Goal: Task Accomplishment & Management: Use online tool/utility

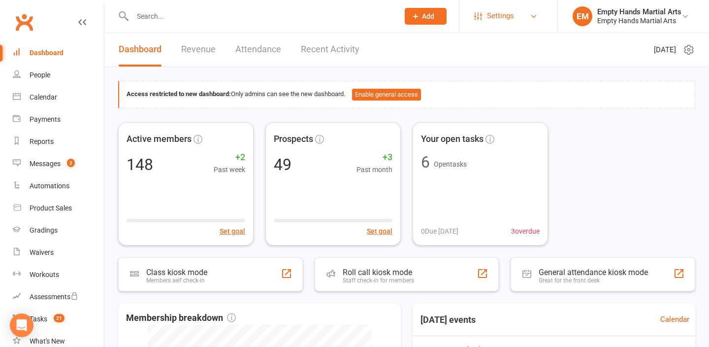
click at [489, 19] on span "Settings" at bounding box center [500, 16] width 27 height 22
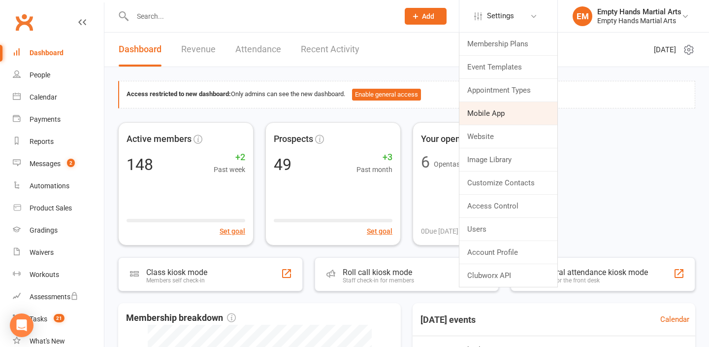
click at [488, 115] on link "Mobile App" at bounding box center [509, 113] width 98 height 23
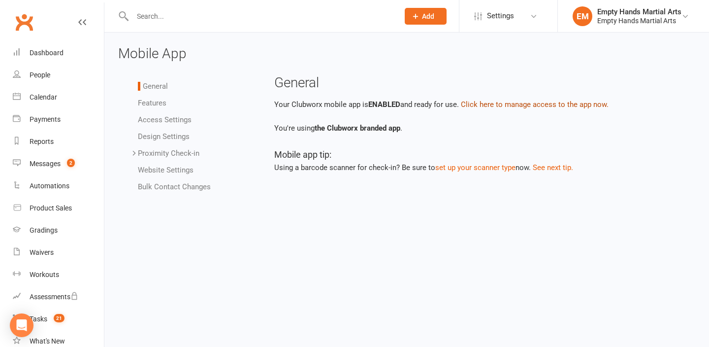
click at [491, 108] on button "Click here to manage access to the app now." at bounding box center [535, 105] width 148 height 12
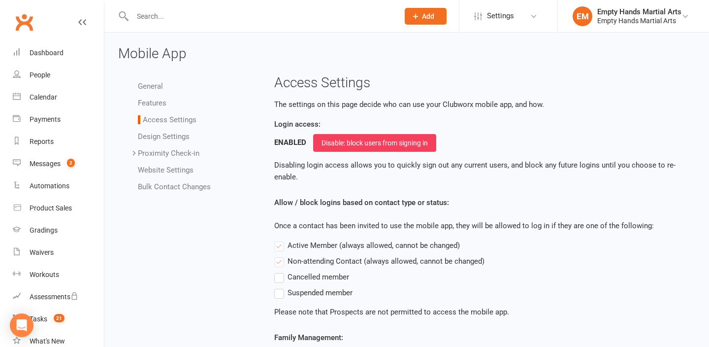
click at [164, 167] on link "Website Settings" at bounding box center [166, 169] width 56 height 9
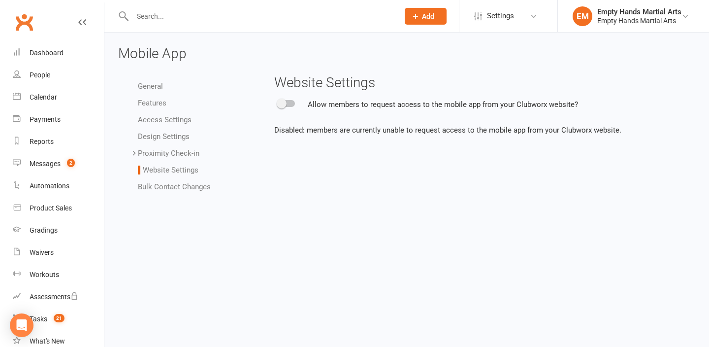
click at [164, 183] on link "Bulk Contact Changes" at bounding box center [174, 186] width 73 height 9
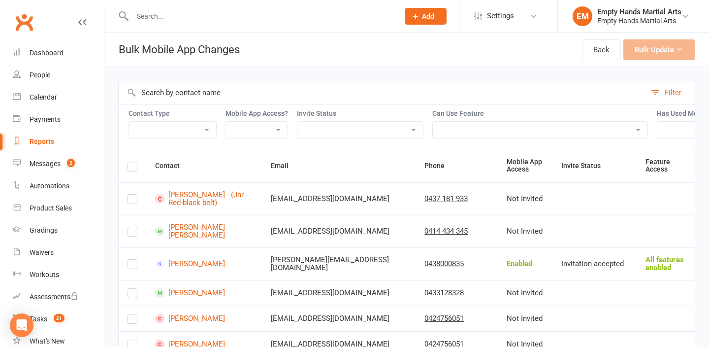
click at [249, 133] on select "Enabled Disabled Not Invited" at bounding box center [257, 130] width 62 height 17
select select "enabled"
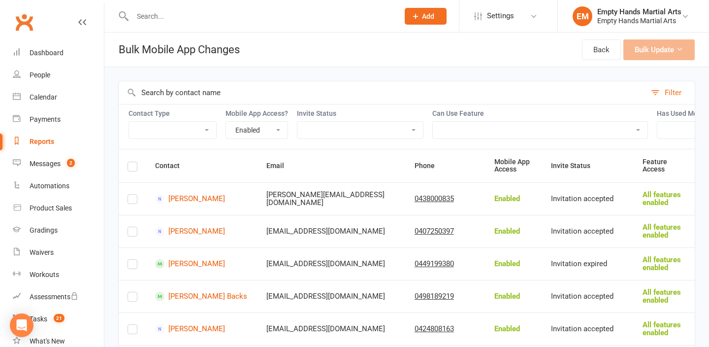
click at [515, 129] on select "View event timetable View bookings (past / future) Making bookings / Joining th…" at bounding box center [540, 130] width 215 height 17
click at [381, 129] on select "Not Invited Sent Accepted Expired Expired (replacement requested)" at bounding box center [361, 130] width 126 height 17
select select "invitation_accepted"
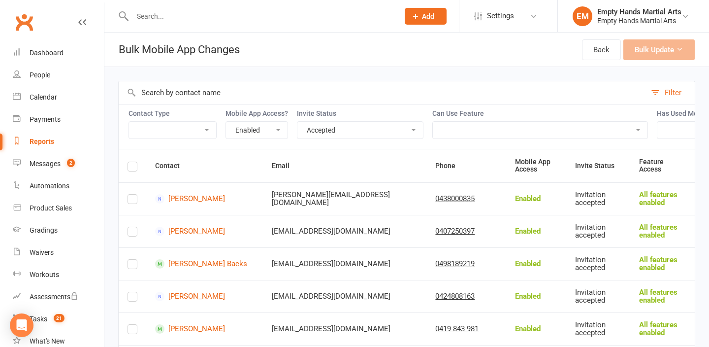
click at [493, 130] on select "View event timetable View bookings (past / future) Making bookings / Joining th…" at bounding box center [540, 130] width 215 height 17
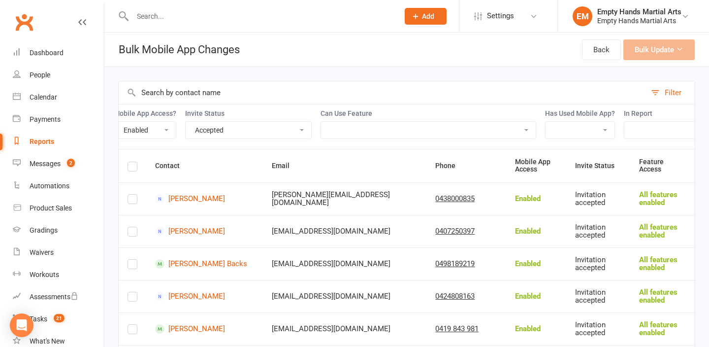
click at [556, 129] on select "Yes No" at bounding box center [580, 130] width 69 height 17
select select "true"
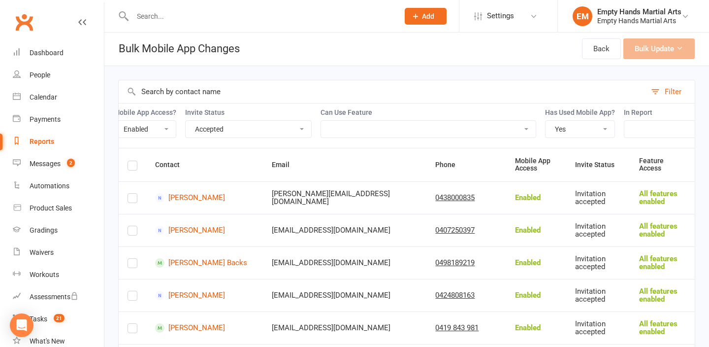
scroll to position [0, 0]
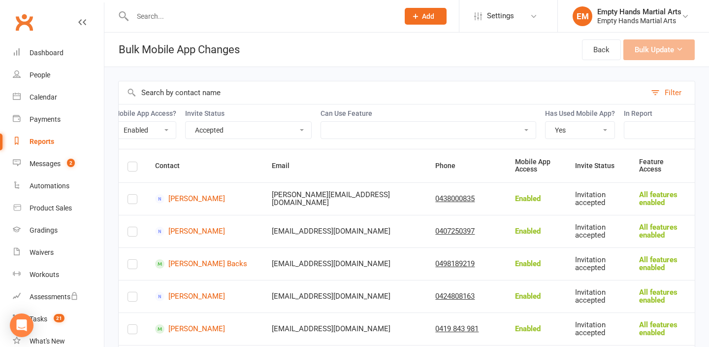
click at [277, 141] on div "Contact Type Member Active member Cancelled member Suspended member Non-attendi…" at bounding box center [406, 126] width 577 height 45
click at [270, 133] on select "Not Invited Sent Accepted Expired Expired (replacement requested)" at bounding box center [249, 130] width 126 height 17
select select
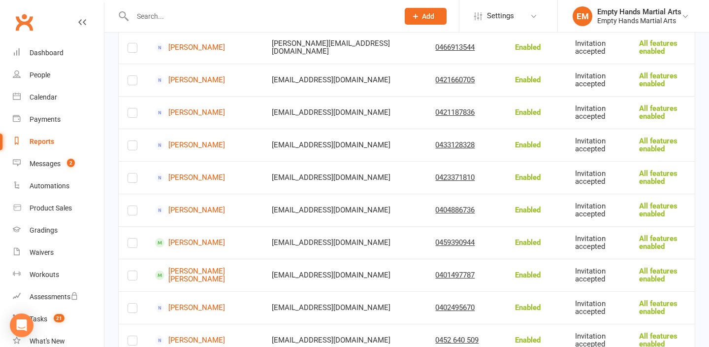
scroll to position [1522, 0]
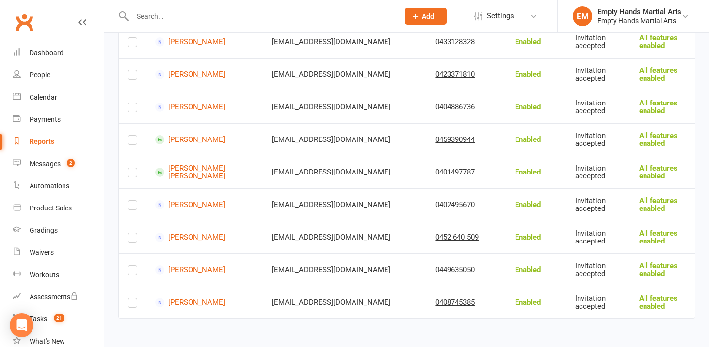
drag, startPoint x: 204, startPoint y: 301, endPoint x: 280, endPoint y: 6, distance: 304.5
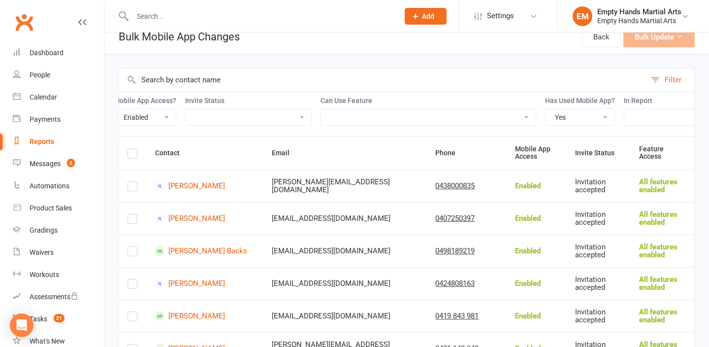
scroll to position [0, 0]
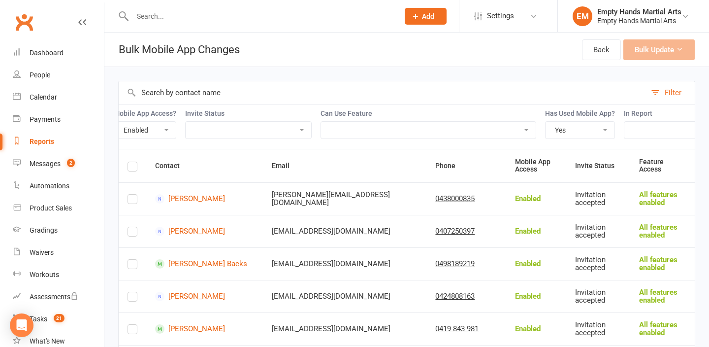
click at [608, 130] on select "Yes No" at bounding box center [580, 130] width 69 height 17
click at [671, 89] on div "Filter" at bounding box center [673, 93] width 17 height 12
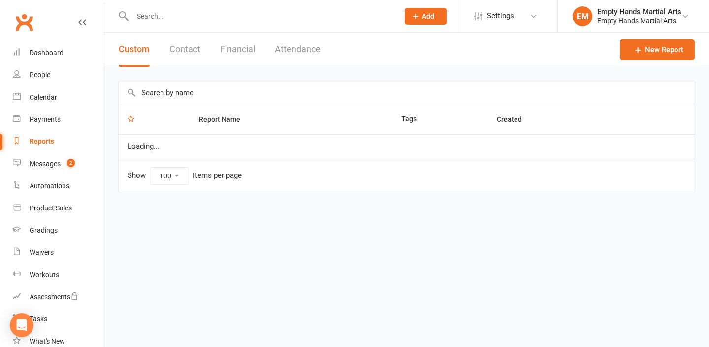
select select "100"
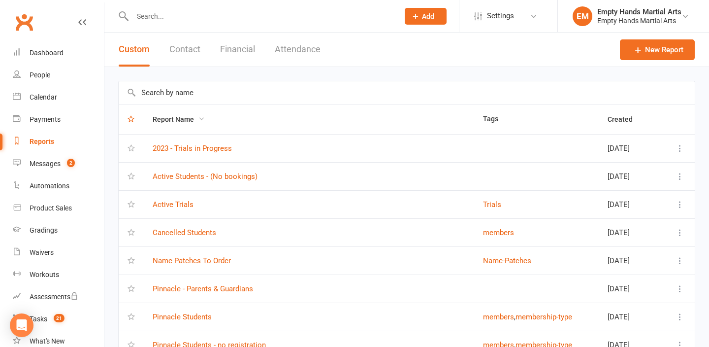
click at [173, 119] on span "Report Name" at bounding box center [179, 119] width 52 height 8
click at [169, 97] on input "text" at bounding box center [407, 92] width 576 height 23
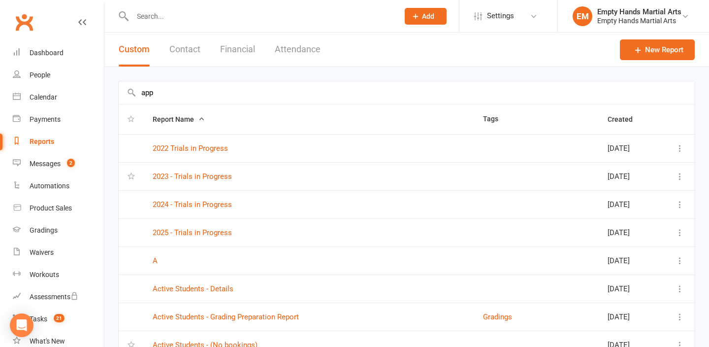
type input "app"
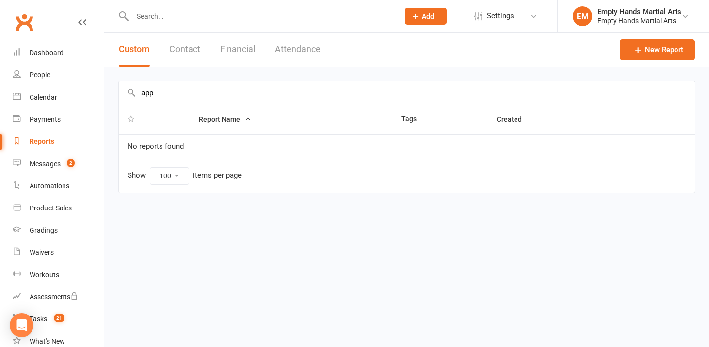
click at [133, 49] on button "Custom" at bounding box center [134, 50] width 31 height 34
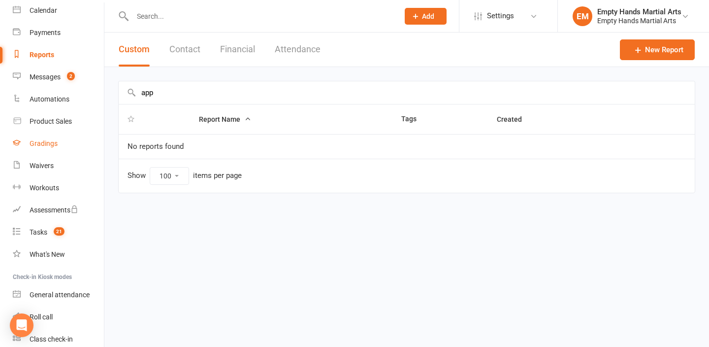
scroll to position [127, 0]
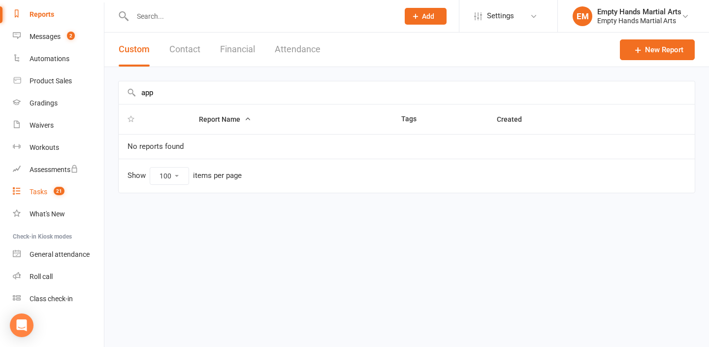
click at [36, 195] on div "Tasks" at bounding box center [39, 192] width 18 height 8
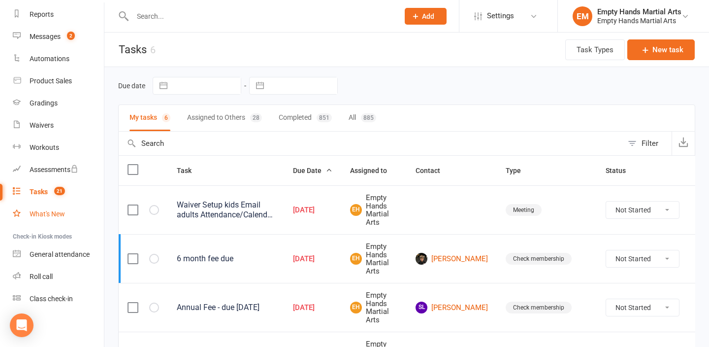
click at [41, 216] on div "What's New" at bounding box center [47, 214] width 35 height 8
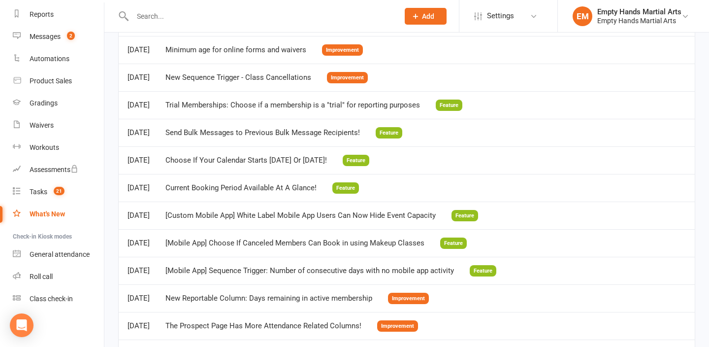
scroll to position [378, 0]
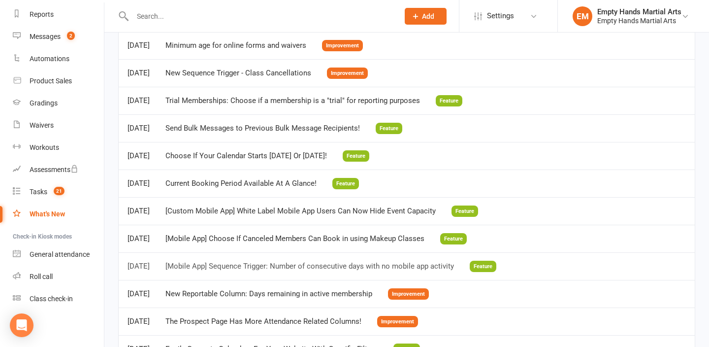
click at [214, 268] on div "[Mobile App] Sequence Trigger: Number of consecutive days with no mobile app ac…" at bounding box center [309, 266] width 289 height 8
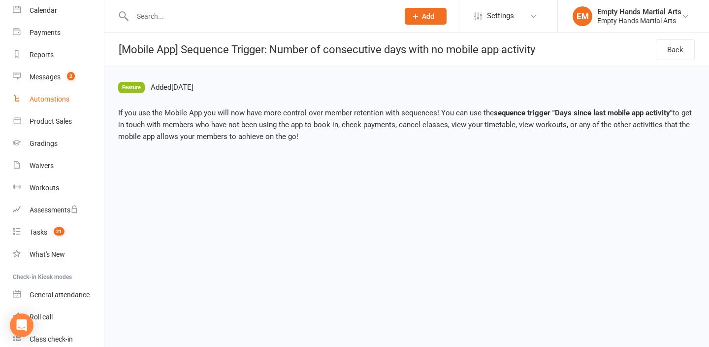
scroll to position [59, 0]
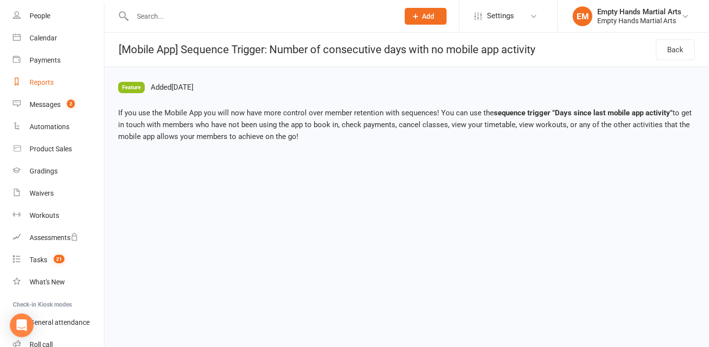
click at [40, 90] on link "Reports" at bounding box center [58, 82] width 91 height 22
select select "100"
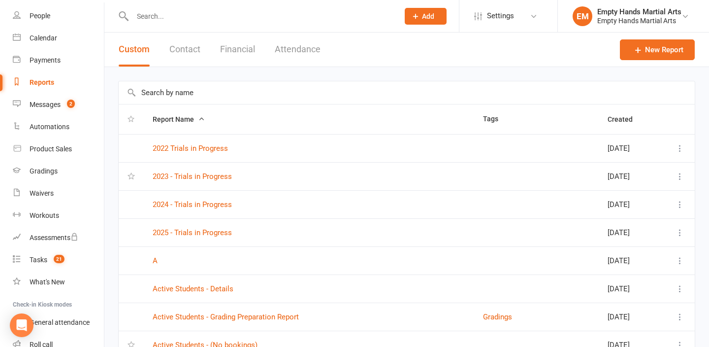
click at [599, 110] on th "Created" at bounding box center [630, 119] width 62 height 30
click at [608, 120] on span "Created" at bounding box center [626, 119] width 36 height 8
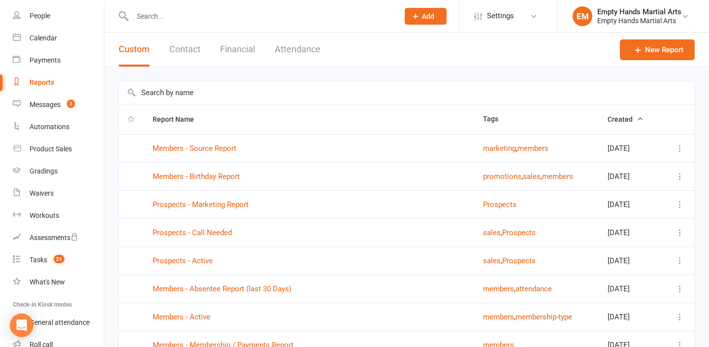
click at [608, 120] on span "Created" at bounding box center [626, 119] width 36 height 8
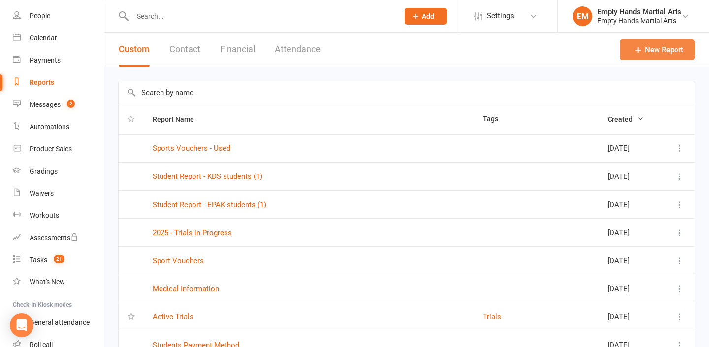
click at [654, 40] on link "New Report" at bounding box center [657, 49] width 75 height 21
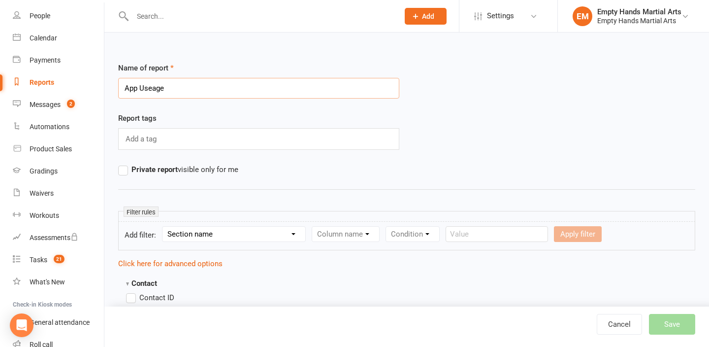
type input "App Useage"
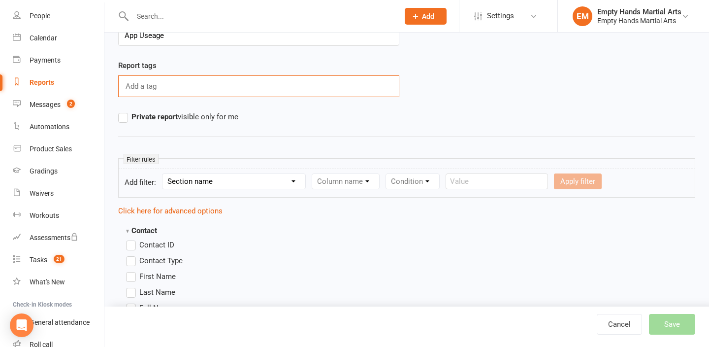
scroll to position [145, 0]
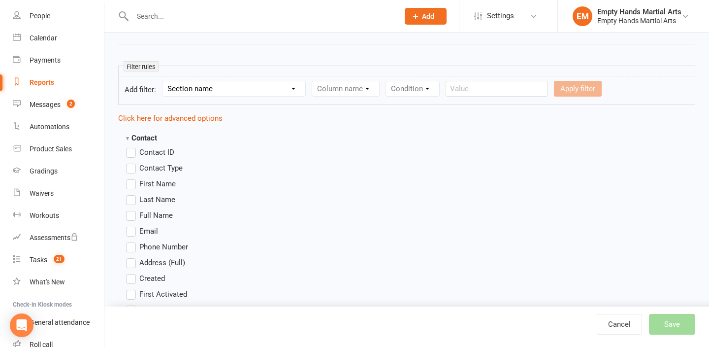
click at [236, 90] on select "Section name Contact Attendance Aggregate Payment Booking Waitlist Attendees Ca…" at bounding box center [234, 88] width 143 height 15
select select "12"
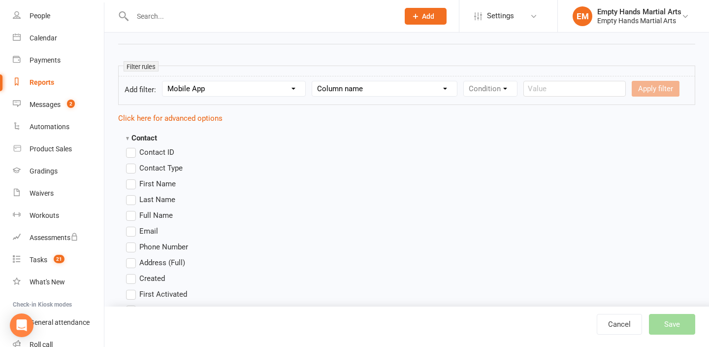
click at [354, 90] on select "Column name Mobile app invitation status Mobile app access status Has signed in…" at bounding box center [384, 88] width 145 height 15
select select "3"
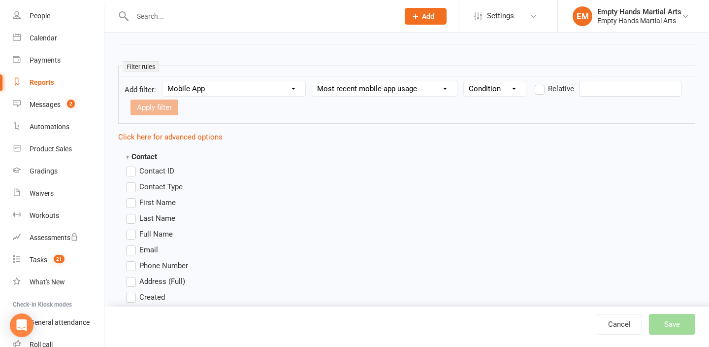
click at [491, 96] on select "Condition Is Is not Before After Before or on After or on Is blank Is not blank" at bounding box center [495, 88] width 62 height 15
click at [506, 90] on select "Condition Is Is not Before After Before or on After or on Is blank Is not blank" at bounding box center [495, 88] width 62 height 15
click at [131, 188] on label "Contact Type" at bounding box center [154, 187] width 57 height 12
click at [131, 181] on input "Contact Type" at bounding box center [129, 181] width 6 height 0
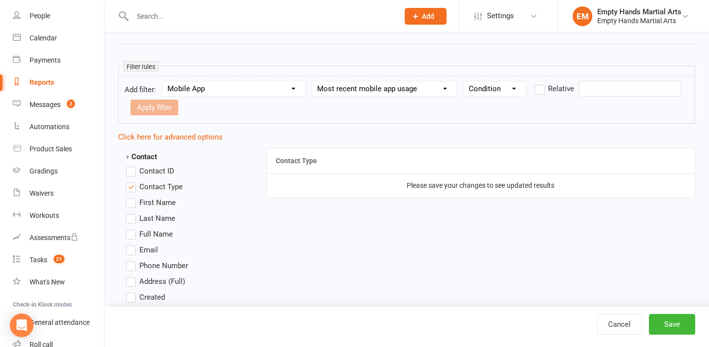
click at [129, 206] on label "First Name" at bounding box center [151, 203] width 50 height 12
click at [129, 197] on input "First Name" at bounding box center [129, 197] width 6 height 0
click at [129, 218] on label "Last Name" at bounding box center [150, 218] width 49 height 12
click at [129, 212] on input "Last Name" at bounding box center [129, 212] width 6 height 0
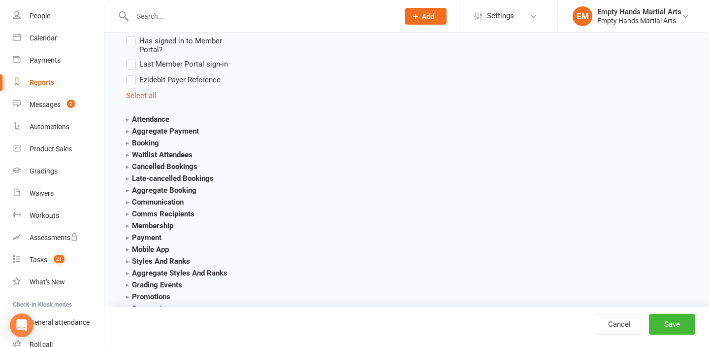
scroll to position [1228, 0]
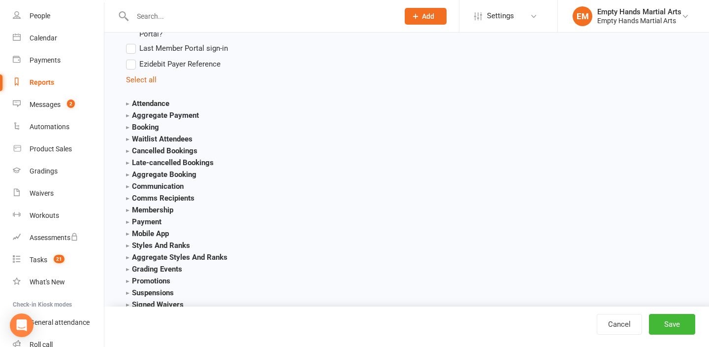
click at [126, 229] on strong "Mobile App" at bounding box center [147, 233] width 43 height 9
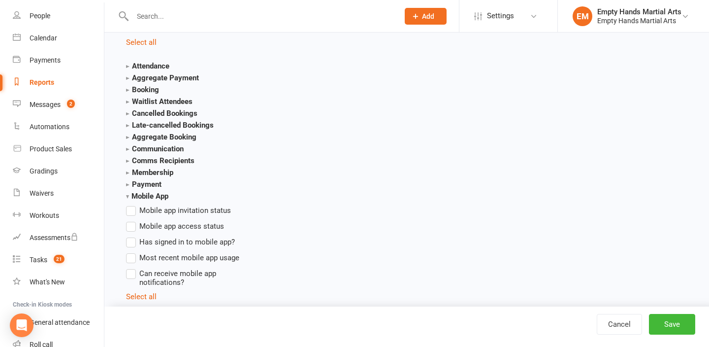
scroll to position [1299, 0]
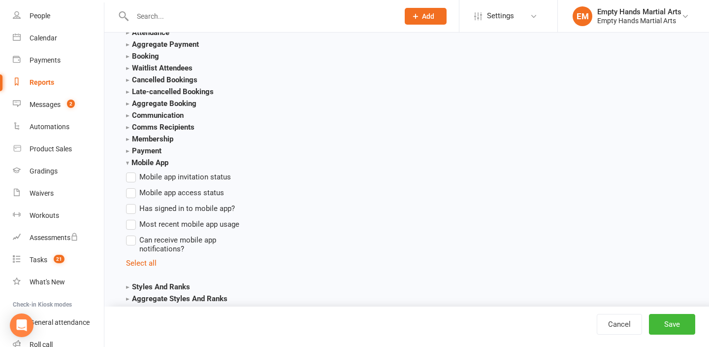
click at [129, 171] on label "Mobile app invitation status" at bounding box center [178, 177] width 105 height 12
click at [129, 171] on input "Mobile app invitation status" at bounding box center [129, 171] width 6 height 0
click at [129, 187] on label "Mobile app access status" at bounding box center [175, 193] width 98 height 12
click at [129, 187] on input "Mobile app access status" at bounding box center [129, 187] width 6 height 0
click at [129, 202] on label "Has signed in to mobile app?" at bounding box center [180, 208] width 109 height 12
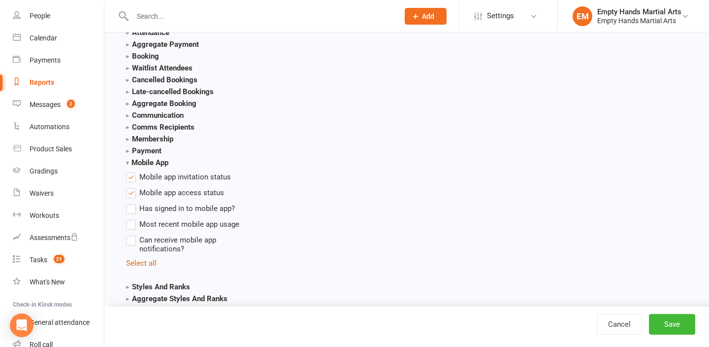
click at [129, 202] on input "Has signed in to mobile app?" at bounding box center [129, 202] width 6 height 0
click at [132, 218] on label "Most recent mobile app usage" at bounding box center [182, 224] width 113 height 12
click at [132, 218] on input "Most recent mobile app usage" at bounding box center [129, 218] width 6 height 0
click at [132, 234] on label "Can receive mobile app notifications?" at bounding box center [185, 243] width 118 height 19
click at [132, 234] on input "Can receive mobile app notifications?" at bounding box center [129, 234] width 6 height 0
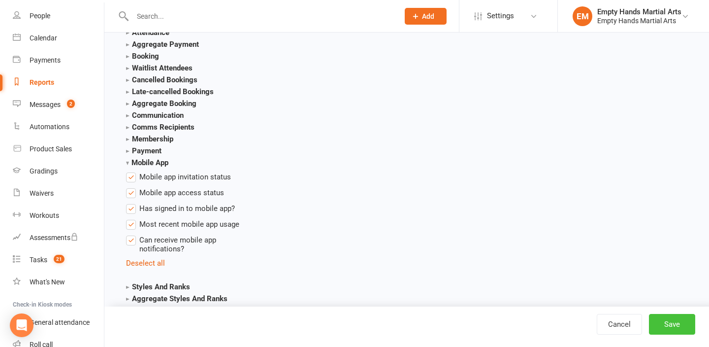
click at [667, 326] on button "Save" at bounding box center [672, 324] width 46 height 21
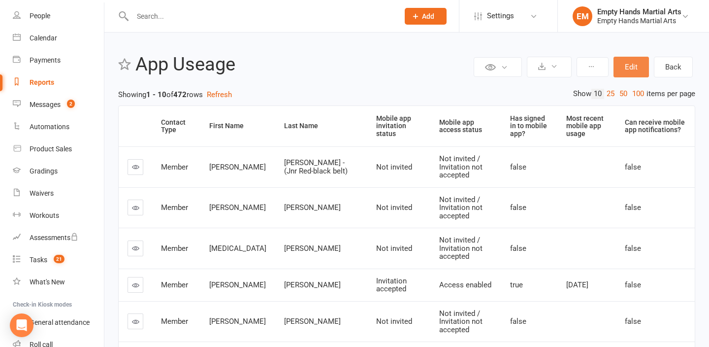
click at [631, 70] on button "Edit" at bounding box center [631, 67] width 35 height 21
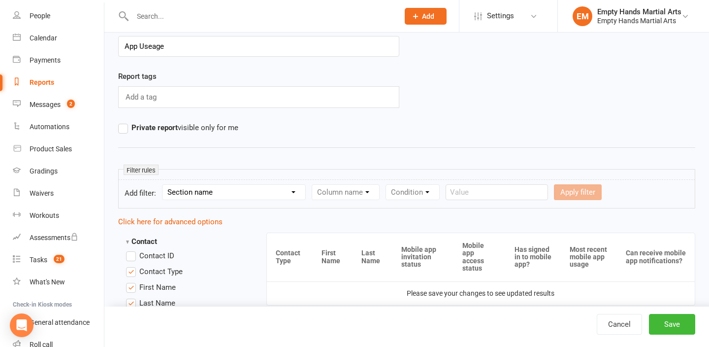
scroll to position [65, 0]
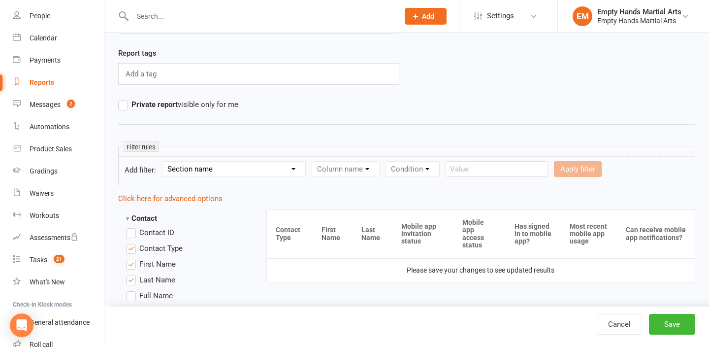
click at [230, 168] on select "Section name Contact Attendance Aggregate Payment Booking Waitlist Attendees Ca…" at bounding box center [234, 169] width 143 height 15
select select "12"
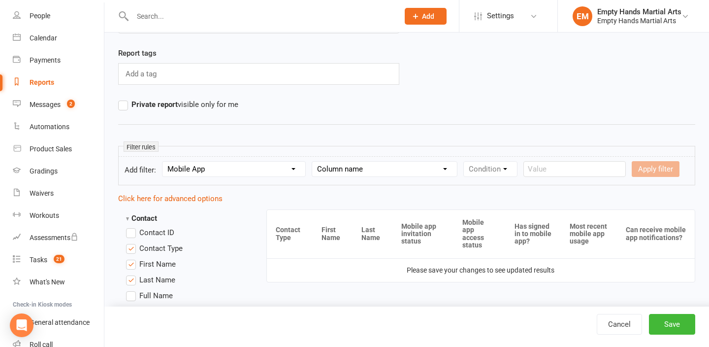
click at [349, 174] on select "Column name Mobile app invitation status Mobile app access status Has signed in…" at bounding box center [384, 169] width 145 height 15
select select "2"
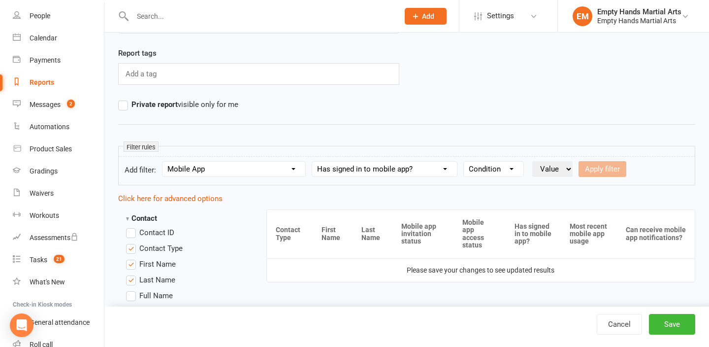
click at [537, 177] on form "Add filter: Section name Contact Attendance Aggregate Payment Booking Waitlist …" at bounding box center [406, 170] width 577 height 29
click at [547, 162] on select "Value Yes No" at bounding box center [552, 169] width 40 height 16
select select "true"
click at [607, 172] on div "Apply filter" at bounding box center [603, 169] width 48 height 16
click at [483, 165] on select "Condition Is Is not Is blank Is not blank" at bounding box center [494, 169] width 60 height 15
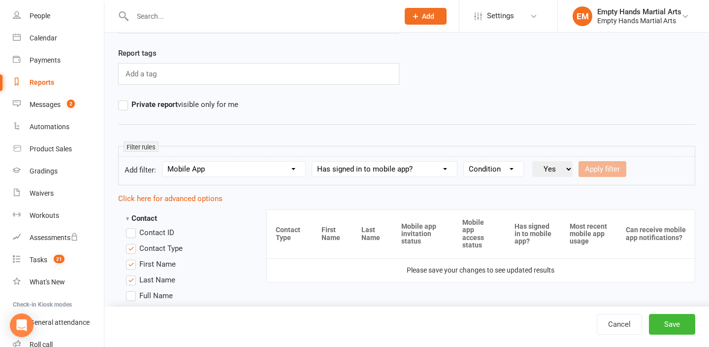
select select "0"
click at [572, 165] on select "Value Yes No" at bounding box center [552, 169] width 40 height 16
select select "true"
click at [603, 175] on button "Apply filter" at bounding box center [603, 169] width 48 height 16
select select
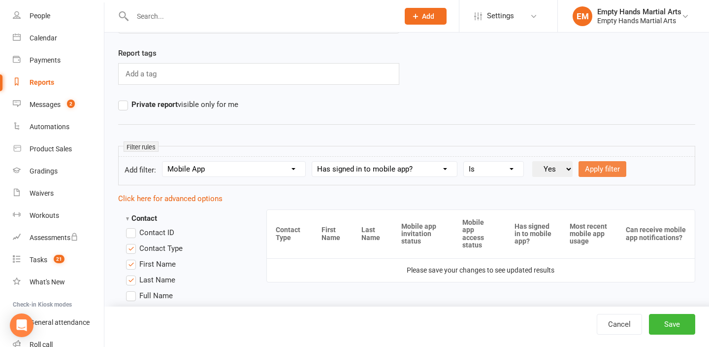
select select
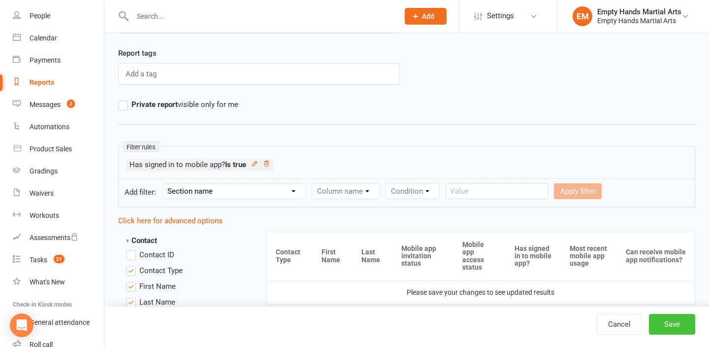
click at [660, 323] on button "Save" at bounding box center [672, 324] width 46 height 21
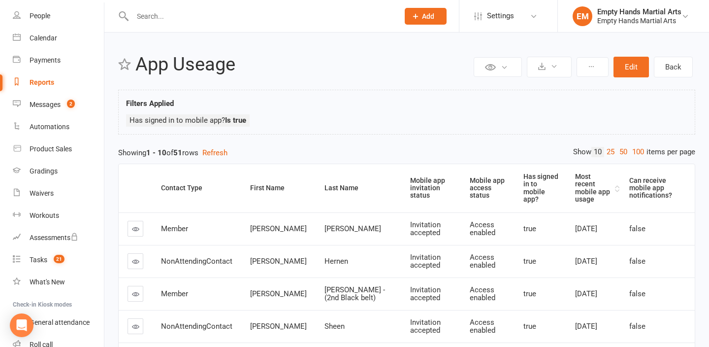
click at [575, 188] on div "Most recent mobile app usage" at bounding box center [593, 188] width 37 height 31
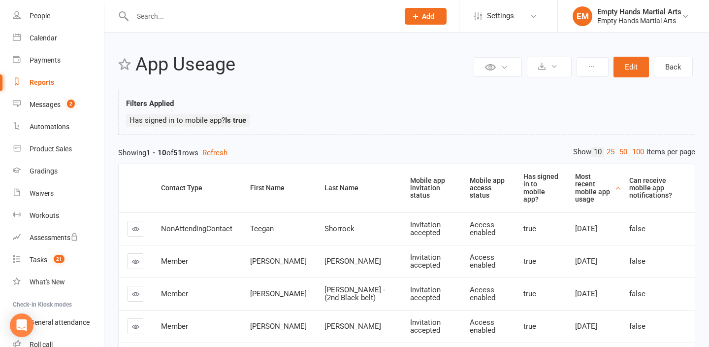
click at [576, 189] on div "Most recent mobile app usage" at bounding box center [593, 188] width 37 height 31
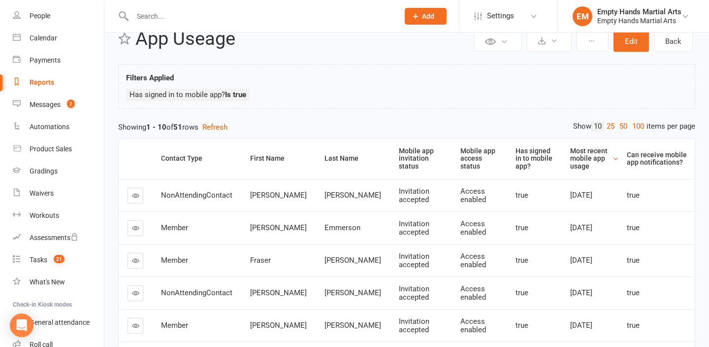
scroll to position [10, 0]
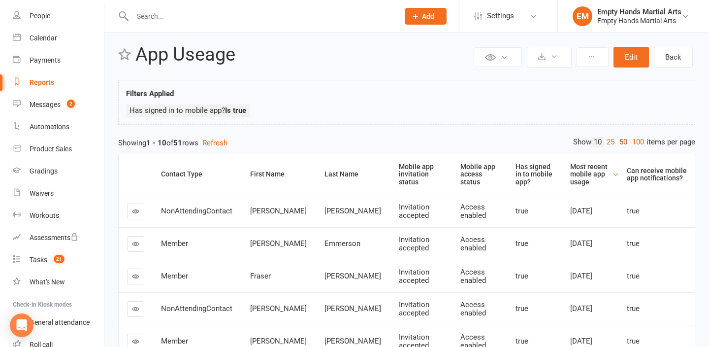
click at [623, 140] on link "50" at bounding box center [623, 142] width 13 height 10
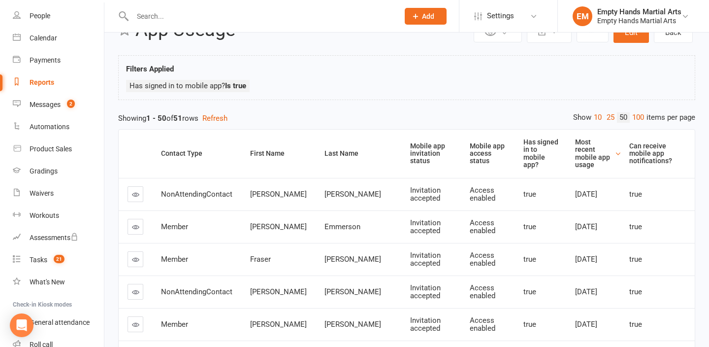
scroll to position [0, 0]
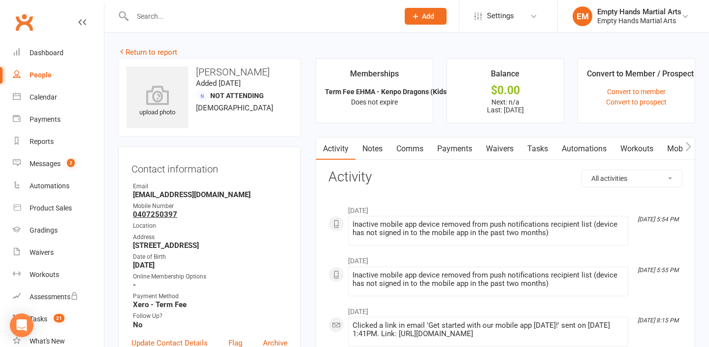
click at [688, 144] on icon "button" at bounding box center [688, 146] width 5 height 9
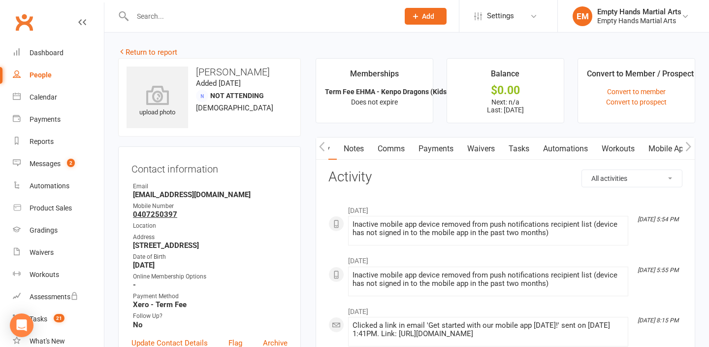
click at [688, 144] on icon "button" at bounding box center [688, 146] width 5 height 9
click at [671, 148] on link "Mobile App" at bounding box center [668, 148] width 53 height 23
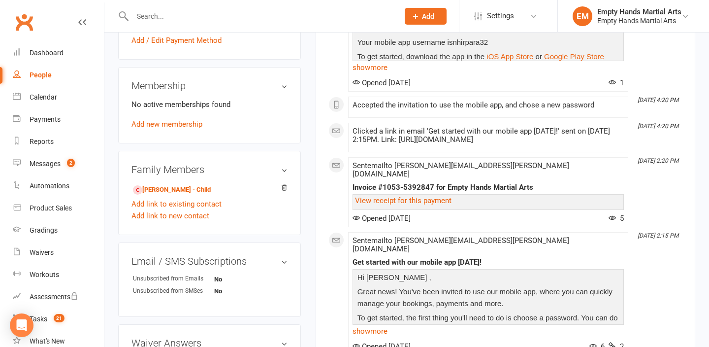
scroll to position [472, 0]
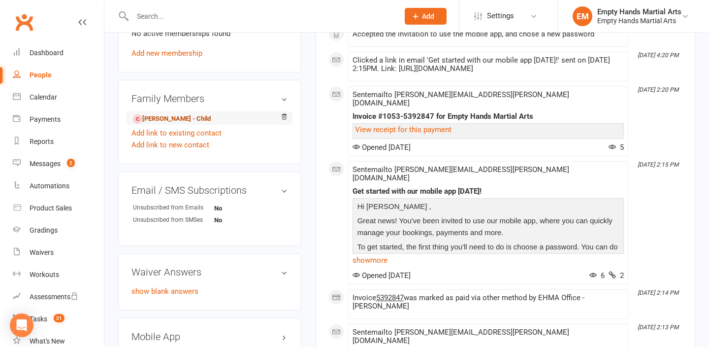
click at [177, 114] on link "Pranshu Hirpara - Child" at bounding box center [172, 119] width 78 height 10
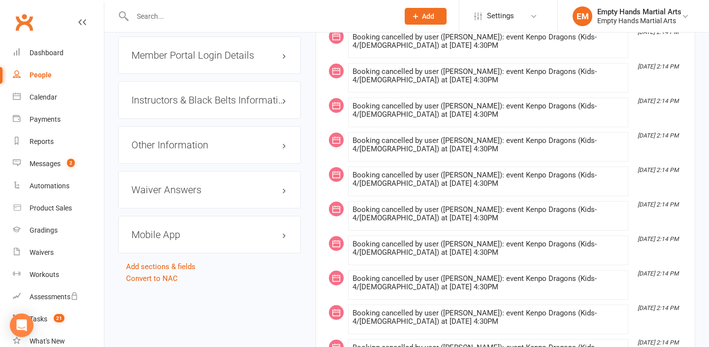
scroll to position [1334, 0]
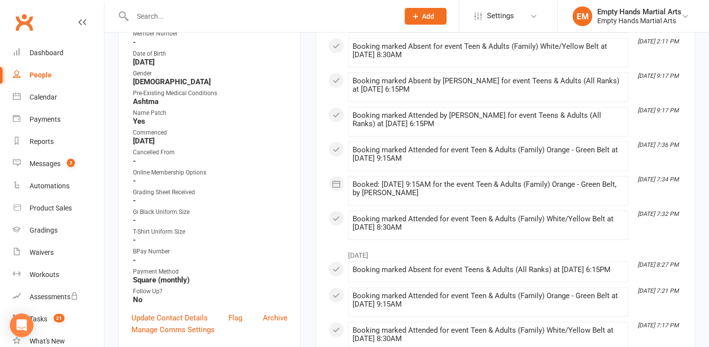
scroll to position [569, 0]
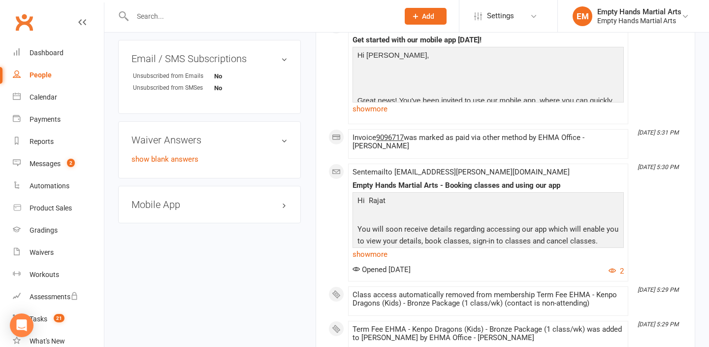
scroll to position [495, 0]
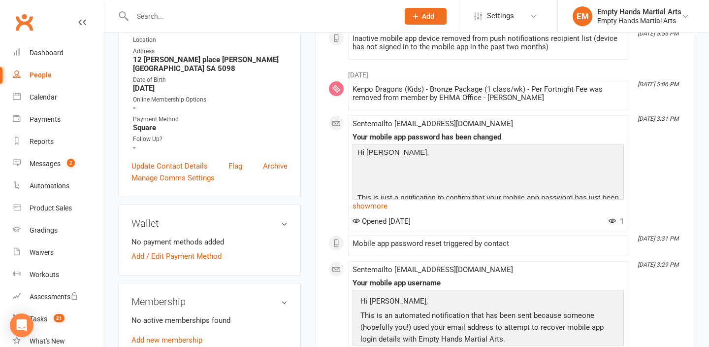
scroll to position [225, 0]
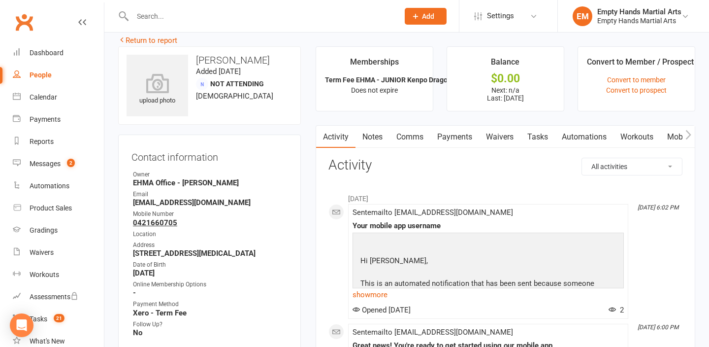
scroll to position [16, 0]
